Goal: Task Accomplishment & Management: Use online tool/utility

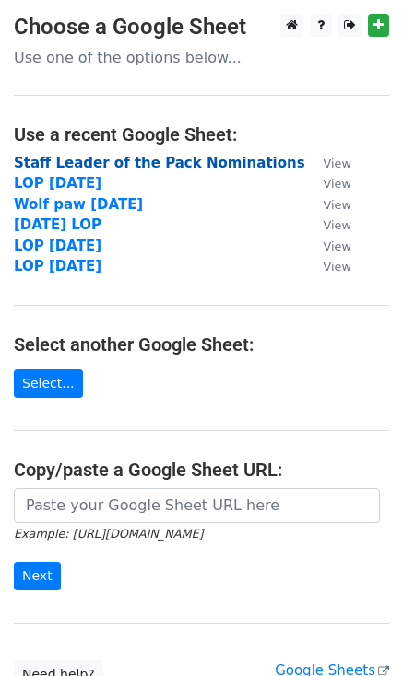
click at [76, 164] on strong "Staff Leader of the Pack Nominations" at bounding box center [159, 163] width 291 height 17
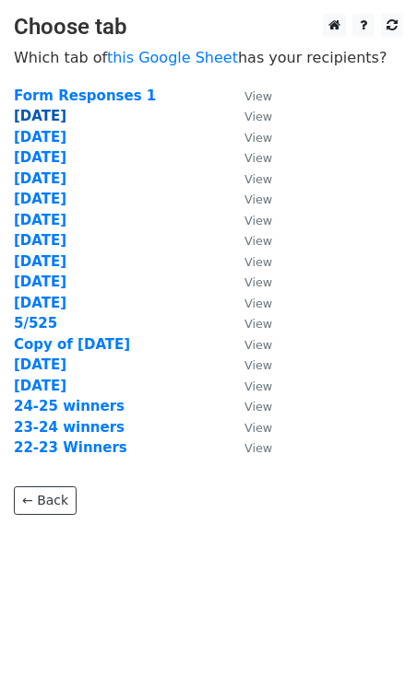
click at [37, 121] on strong "[DATE]" at bounding box center [40, 116] width 53 height 17
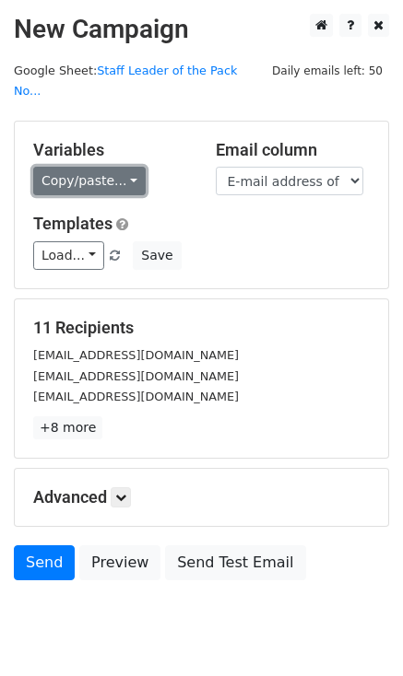
click at [120, 168] on link "Copy/paste..." at bounding box center [89, 181] width 112 height 29
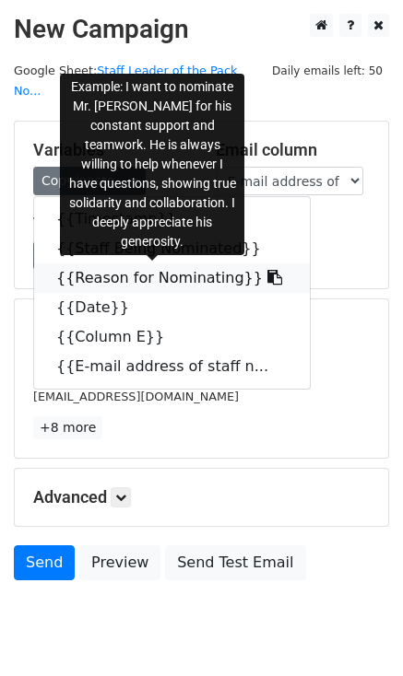
click at [267, 270] on icon at bounding box center [274, 277] width 15 height 15
